Goal: Find specific page/section: Find specific page/section

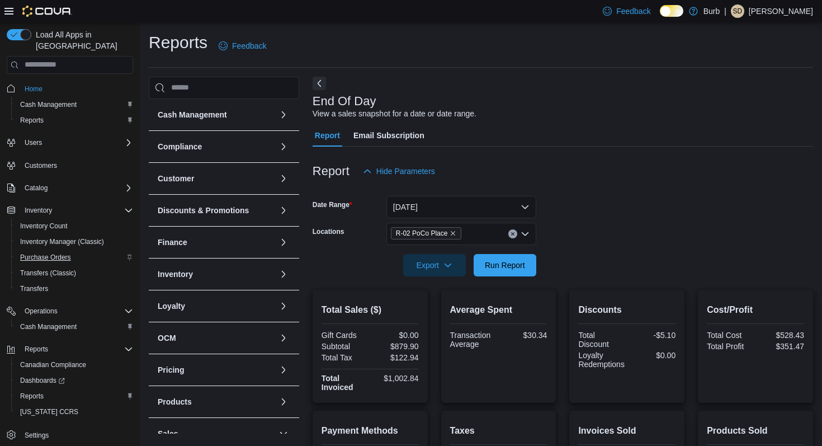
scroll to position [87, 0]
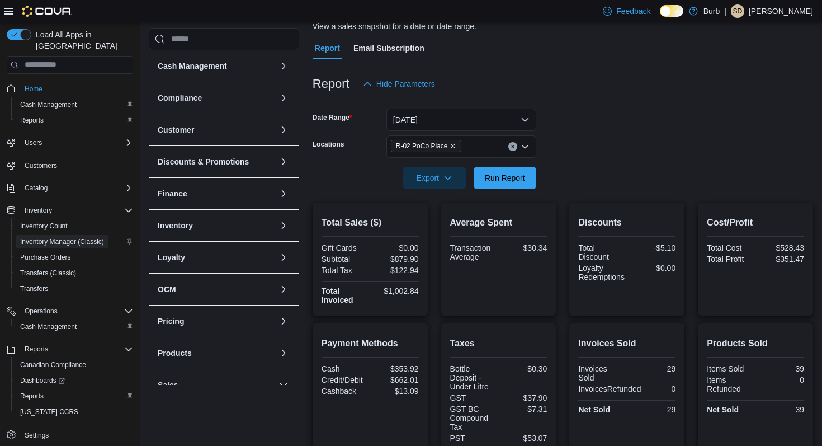
click at [78, 237] on span "Inventory Manager (Classic)" at bounding box center [62, 241] width 84 height 9
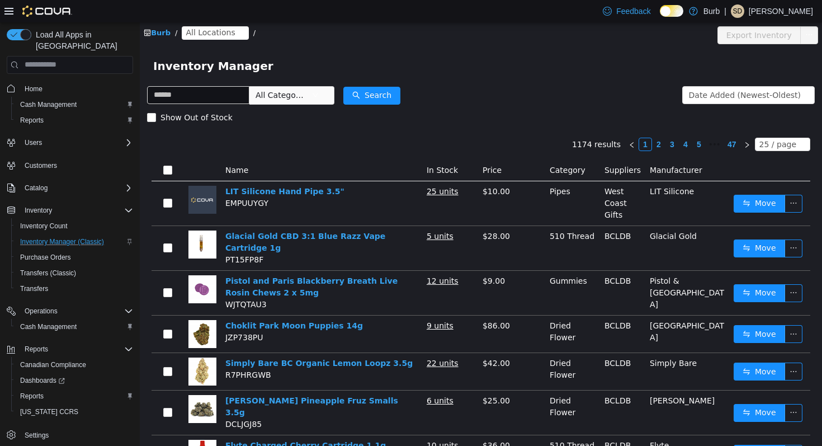
click at [208, 38] on span "All Locations" at bounding box center [210, 32] width 49 height 12
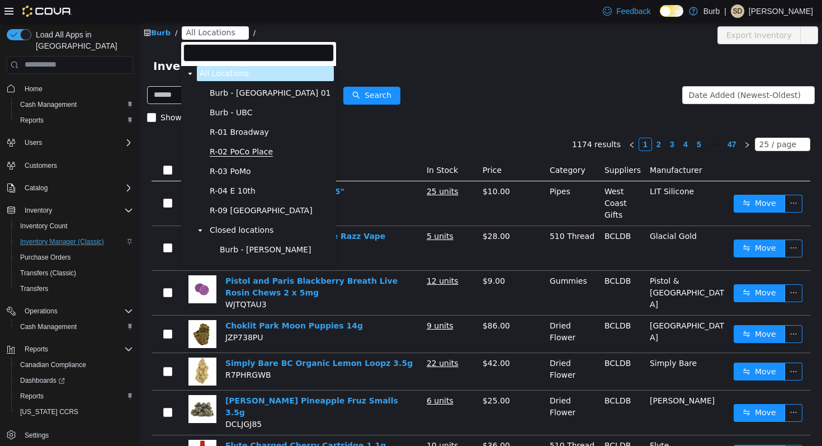
click at [233, 151] on span "R-02 PoCo Place" at bounding box center [241, 152] width 63 height 10
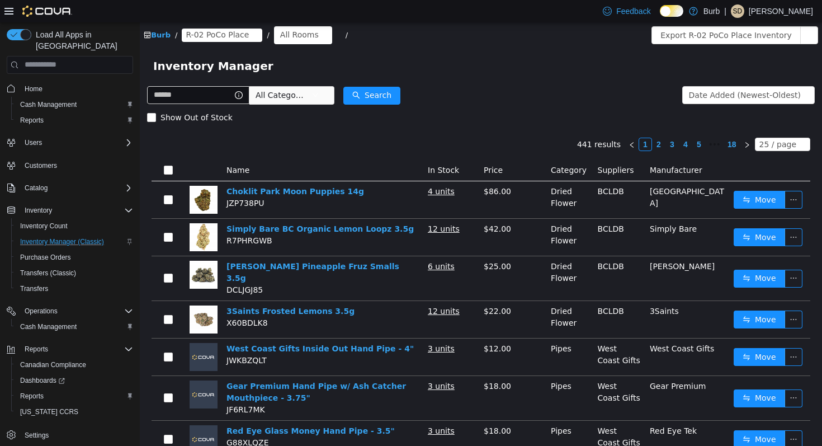
click at [278, 96] on span "All Categories" at bounding box center [281, 94] width 51 height 11
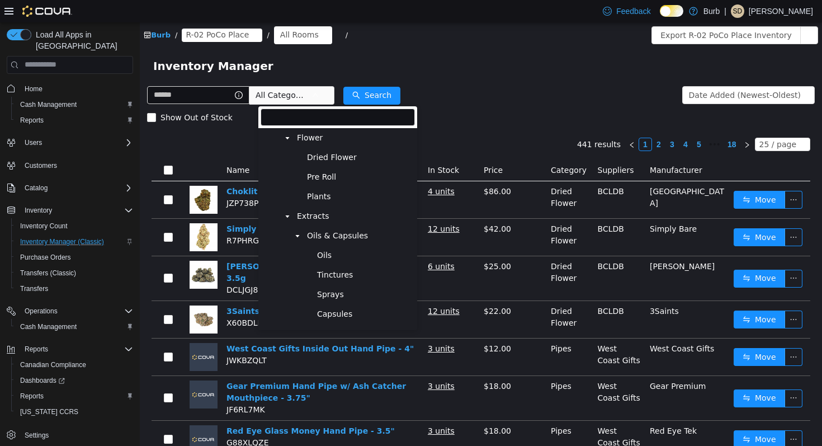
scroll to position [98, 0]
click at [329, 252] on span "Oils" at bounding box center [324, 254] width 15 height 10
